Goal: Task Accomplishment & Management: Use online tool/utility

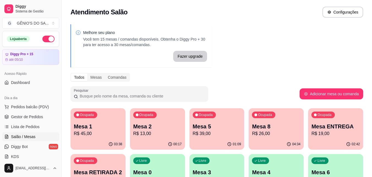
click at [149, 154] on div "Livre Mesa 0" at bounding box center [157, 171] width 55 height 35
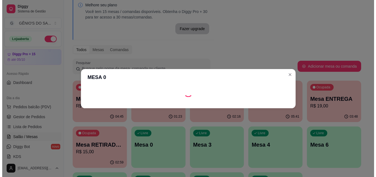
scroll to position [28, 0]
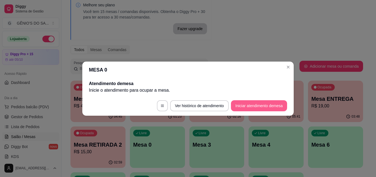
click at [256, 106] on button "Iniciar atendimento de mesa" at bounding box center [259, 105] width 56 height 11
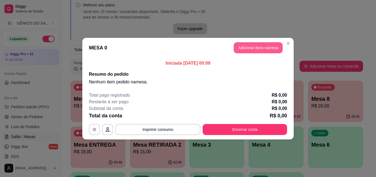
click at [271, 47] on button "Adicionar itens na mesa" at bounding box center [258, 47] width 49 height 11
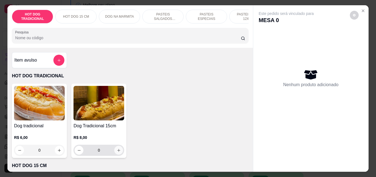
click at [118, 152] on icon "increase-product-quantity" at bounding box center [119, 150] width 4 height 4
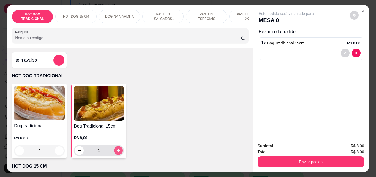
click at [118, 152] on icon "increase-product-quantity" at bounding box center [119, 150] width 4 height 4
type input "2"
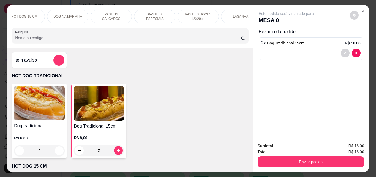
scroll to position [0, 40]
click at [216, 12] on p "PASTEIS DOCES 12X20cm" at bounding box center [210, 16] width 32 height 9
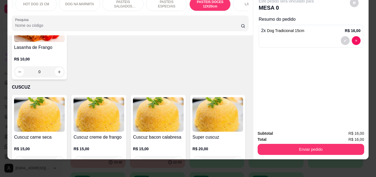
scroll to position [1142, 0]
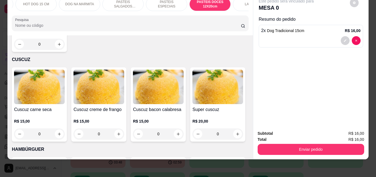
type input "1"
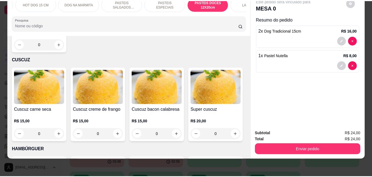
scroll to position [1142, 0]
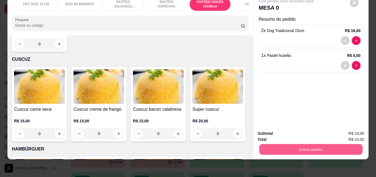
click at [298, 144] on button "Enviar pedido" at bounding box center [310, 149] width 103 height 11
click at [287, 135] on button "Não registrar e enviar pedido" at bounding box center [293, 131] width 56 height 10
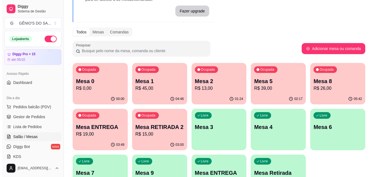
scroll to position [55, 0]
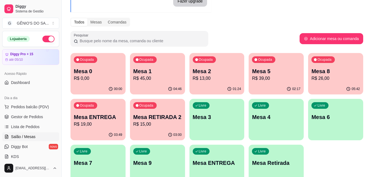
click at [223, 118] on p "Mesa 3" at bounding box center [217, 117] width 48 height 8
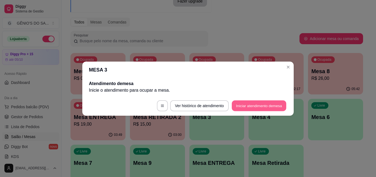
click at [258, 105] on button "Iniciar atendimento de mesa" at bounding box center [259, 105] width 55 height 11
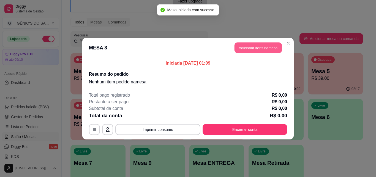
click at [270, 50] on button "Adicionar itens na mesa" at bounding box center [258, 47] width 47 height 11
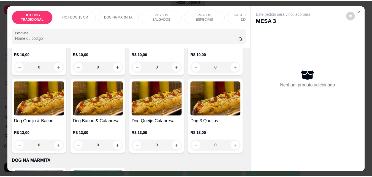
scroll to position [220, 0]
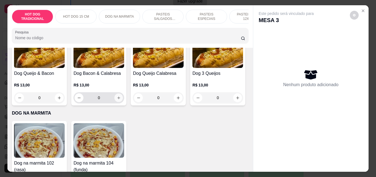
click at [121, 99] on icon "increase-product-quantity" at bounding box center [119, 98] width 4 height 4
type input "1"
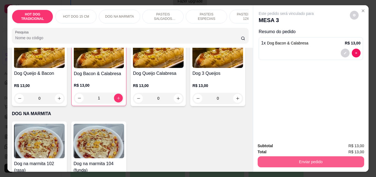
click at [318, 160] on button "Enviar pedido" at bounding box center [311, 161] width 107 height 11
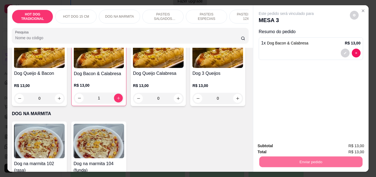
click at [313, 143] on button "Não registrar e enviar pedido" at bounding box center [292, 146] width 57 height 10
